Goal: Communication & Community: Share content

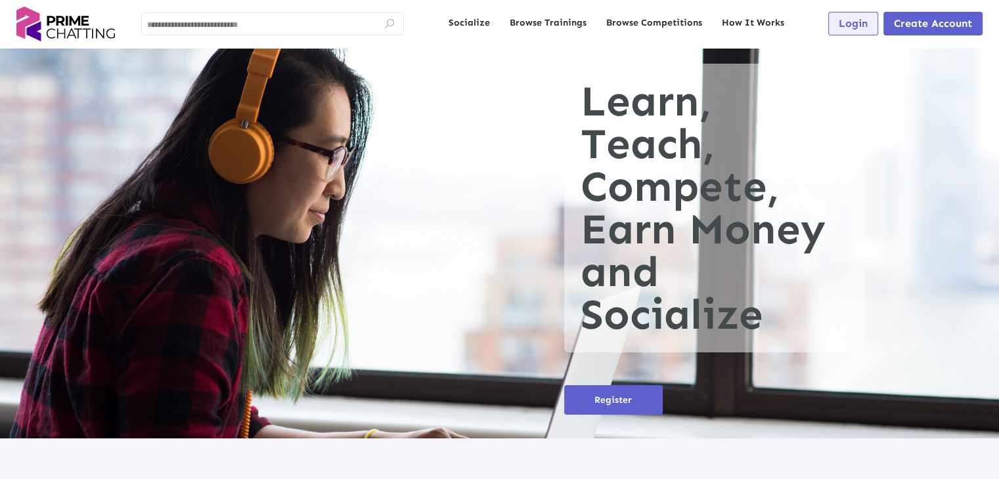
click at [846, 26] on span "Login" at bounding box center [852, 23] width 29 height 12
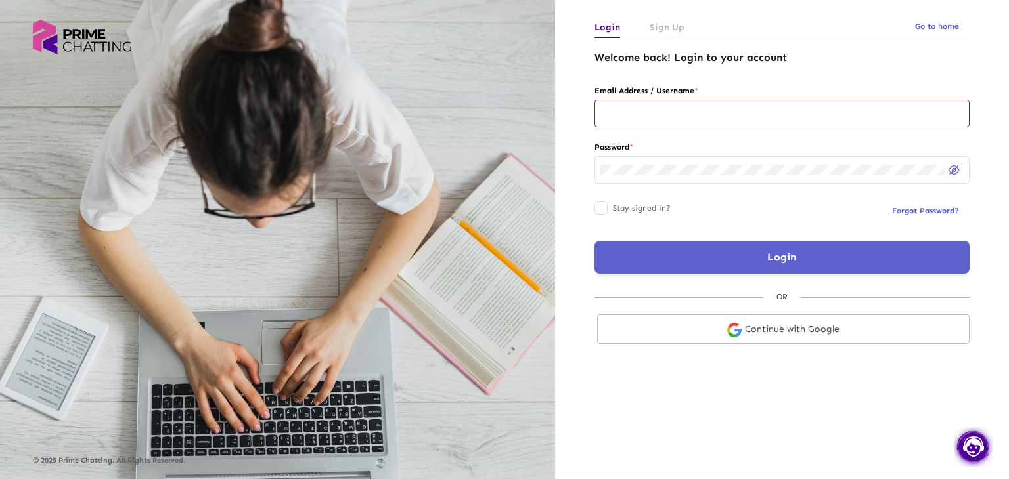
click at [629, 110] on input "text" at bounding box center [781, 113] width 363 height 11
type input "**********"
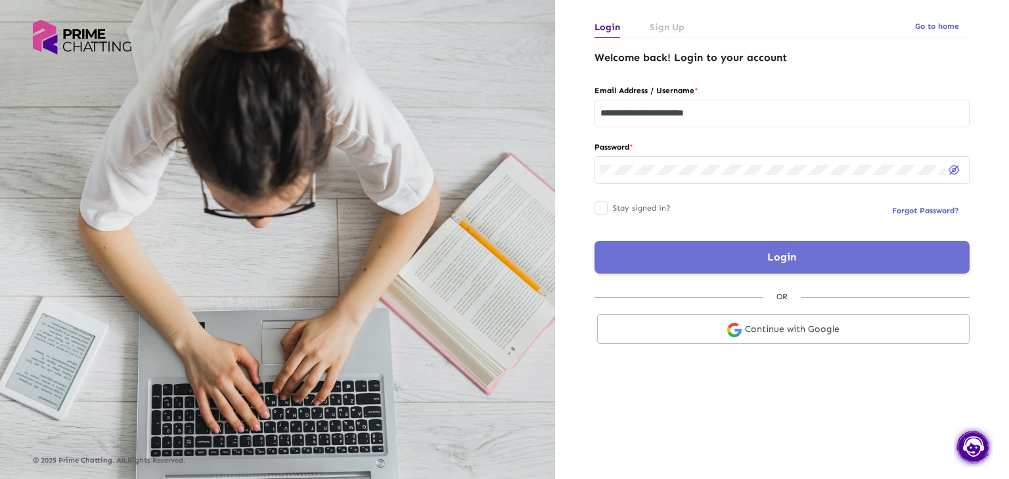
click at [675, 260] on button "Login" at bounding box center [781, 257] width 375 height 33
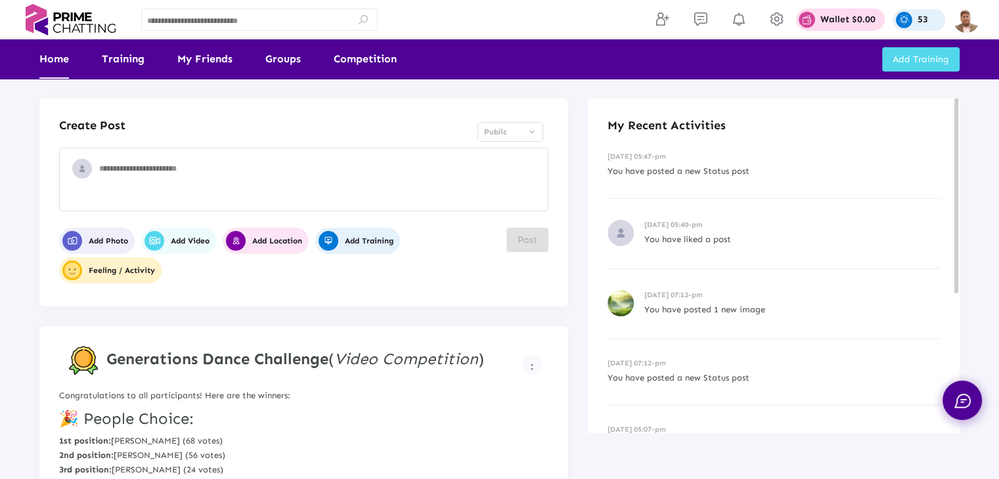
click at [863, 259] on div "07-10-2025 05:40-pm You have liked a post" at bounding box center [773, 234] width 332 height 70
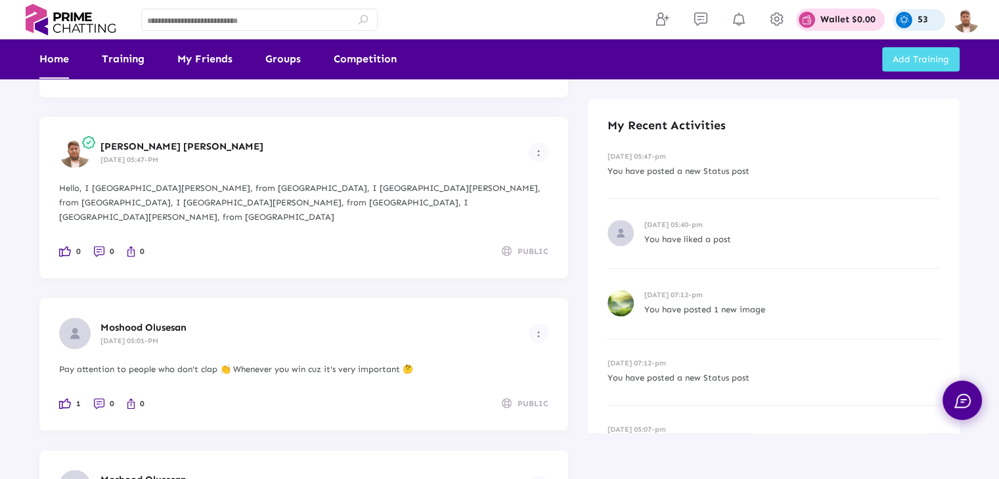
scroll to position [788, 0]
click at [538, 152] on img "Example icon-button with a menu" at bounding box center [538, 153] width 3 height 7
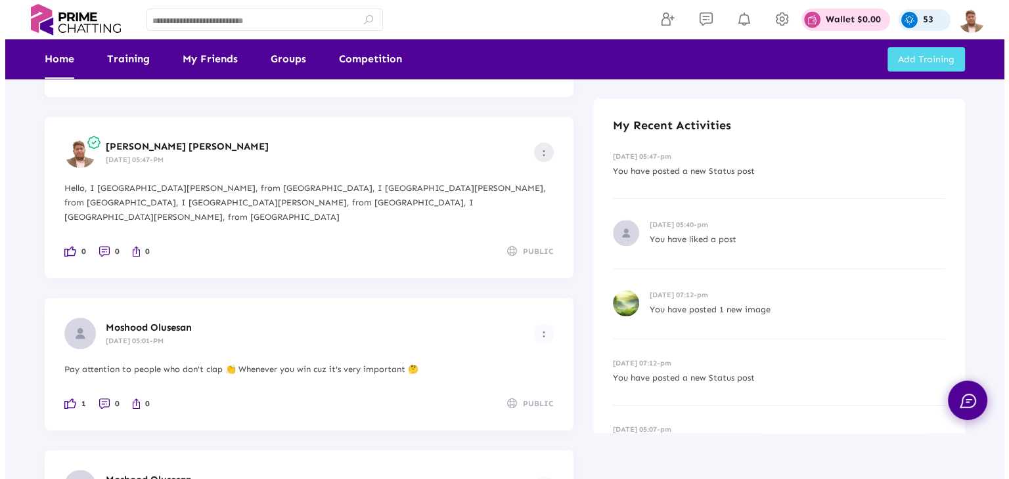
scroll to position [0, 0]
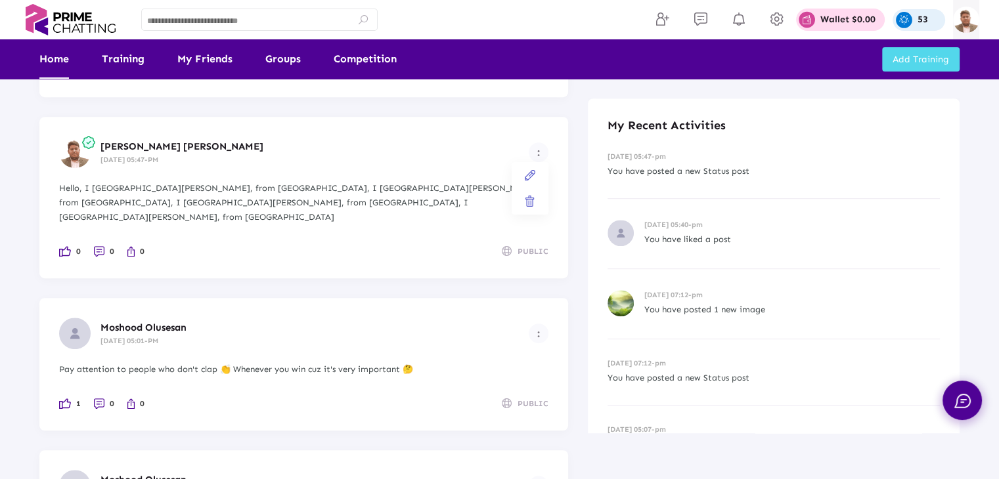
click at [966, 20] on div at bounding box center [499, 239] width 999 height 479
click at [965, 22] on img at bounding box center [966, 20] width 26 height 26
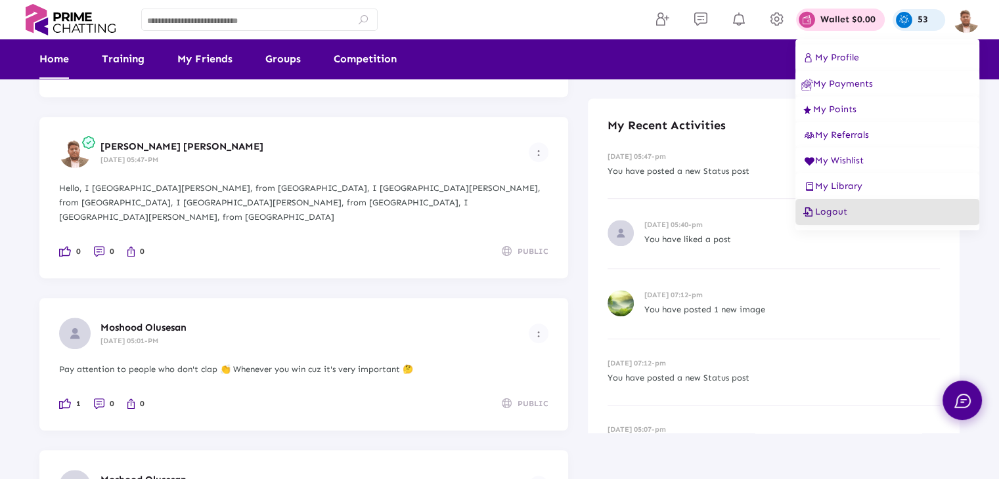
click at [838, 217] on span "Logout" at bounding box center [824, 211] width 46 height 11
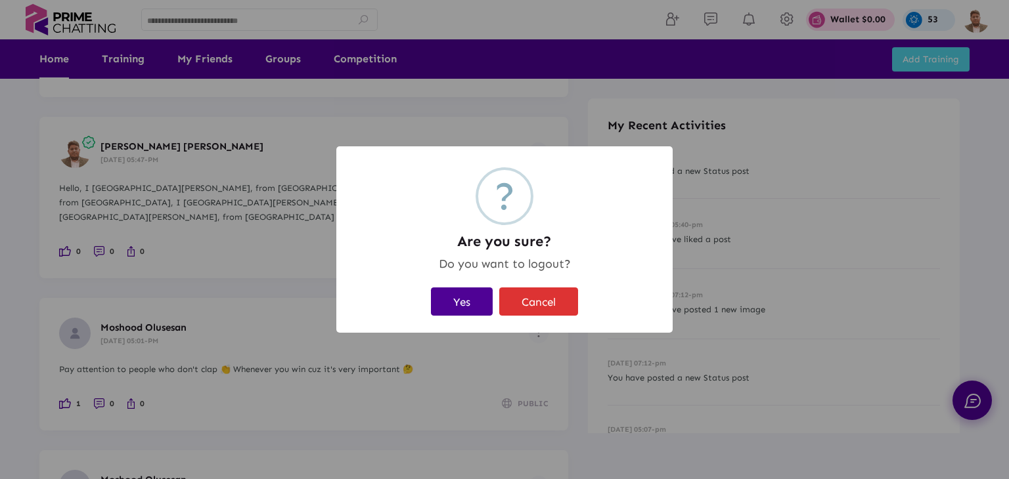
click at [469, 303] on button "Yes" at bounding box center [462, 302] width 62 height 28
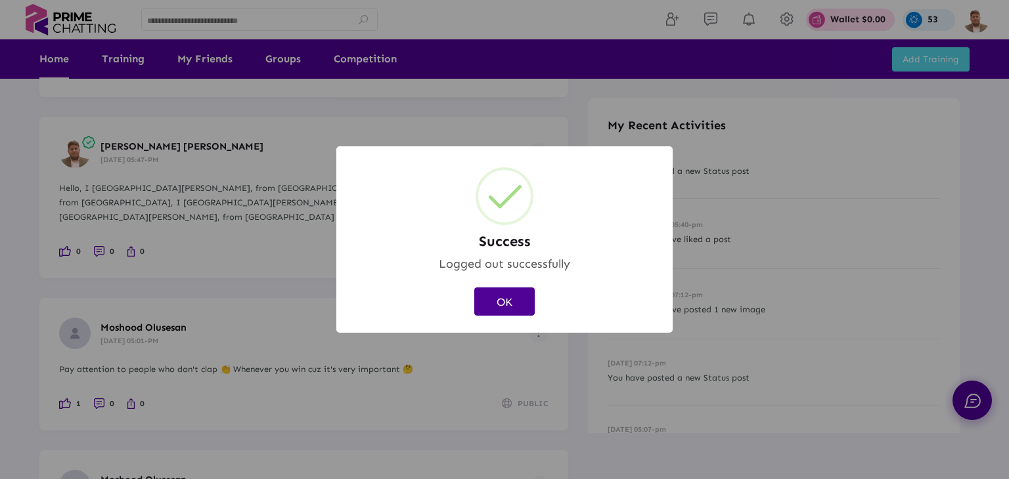
click at [505, 308] on button "OK" at bounding box center [504, 302] width 60 height 28
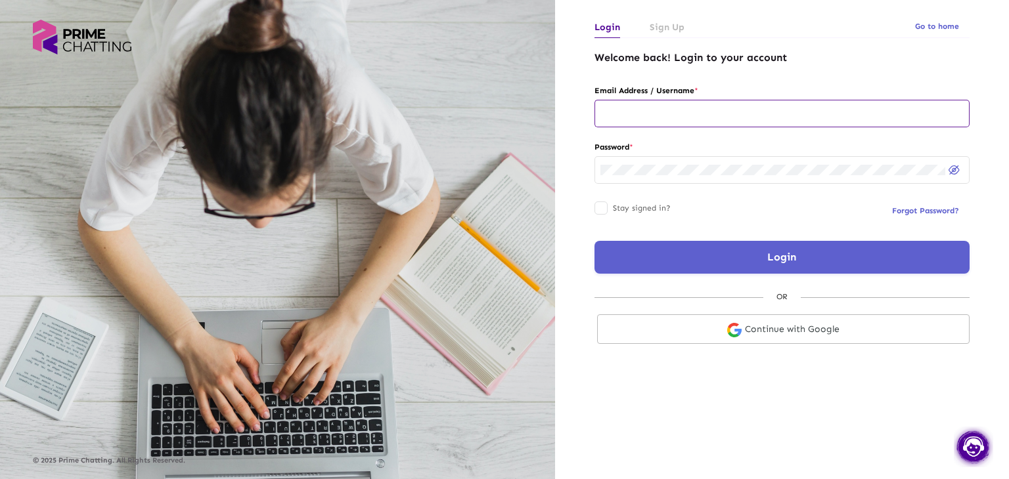
click at [699, 112] on input "text" at bounding box center [781, 113] width 363 height 11
type input "**********"
click at [700, 263] on button "Login" at bounding box center [781, 257] width 375 height 33
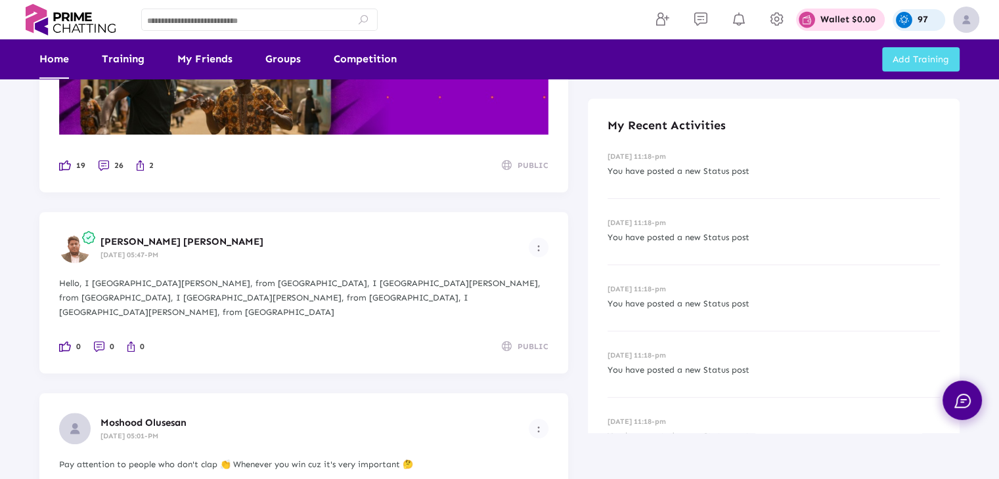
scroll to position [722, 0]
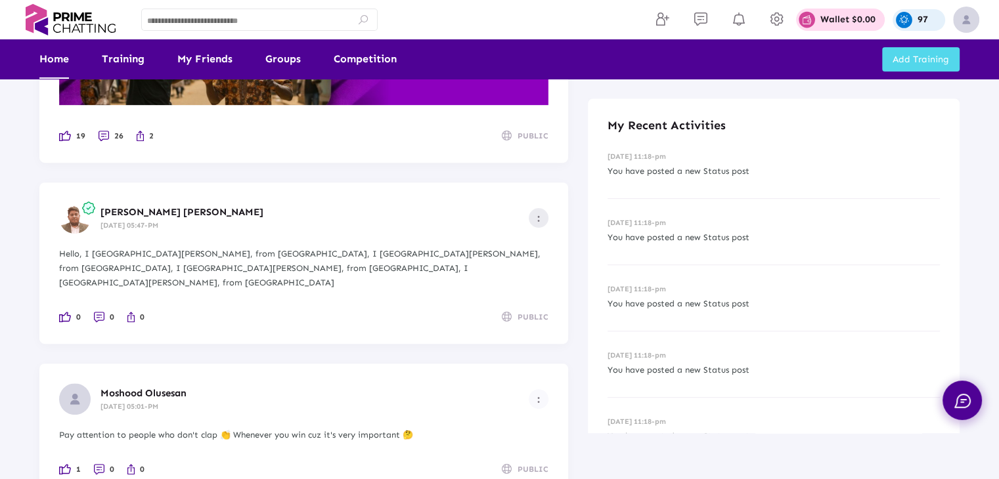
click at [540, 219] on button "Example icon-button with a menu" at bounding box center [539, 218] width 20 height 20
click at [528, 242] on icon at bounding box center [530, 240] width 16 height 12
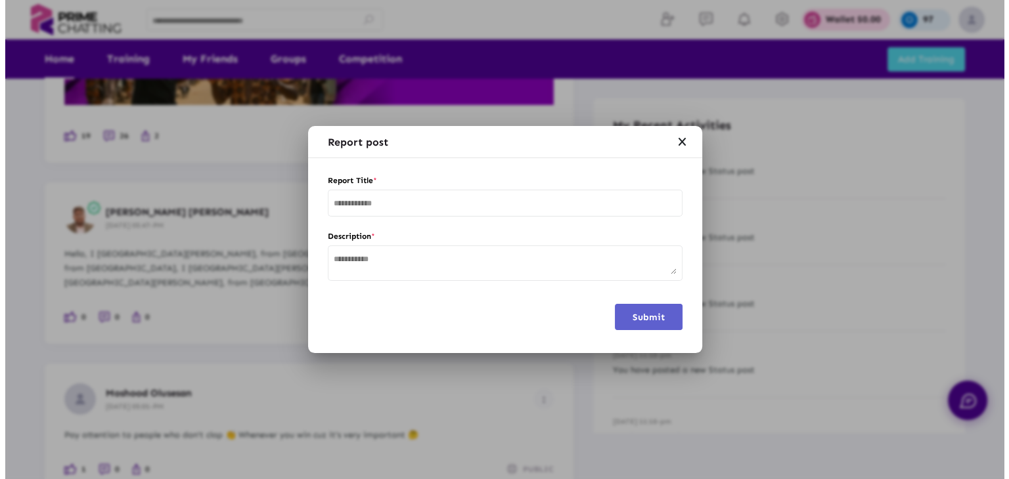
scroll to position [0, 0]
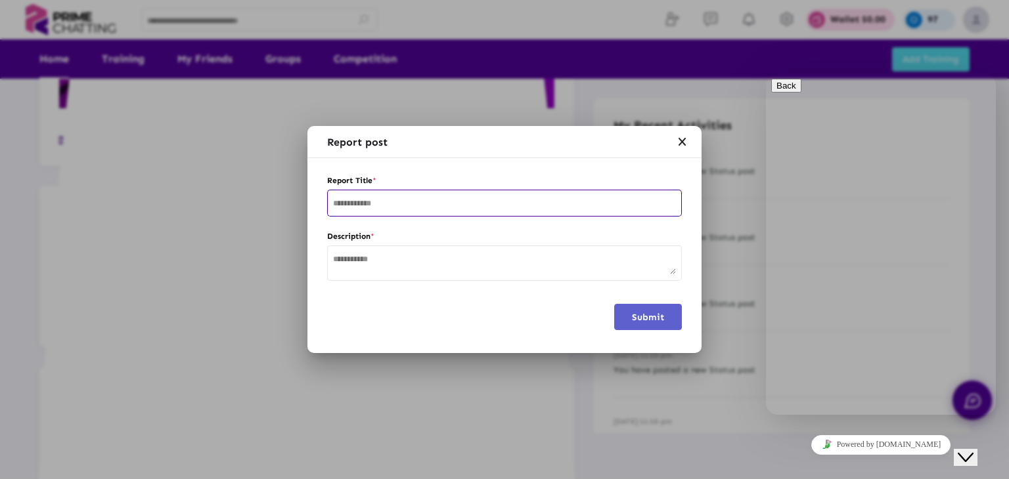
click at [416, 205] on input "text" at bounding box center [504, 204] width 343 height 9
type input "****"
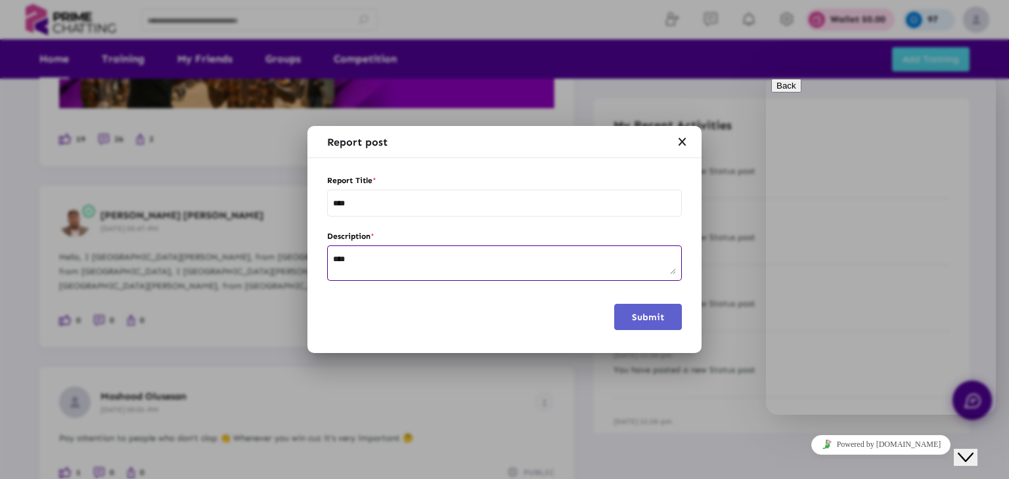
type textarea "****"
click at [645, 311] on button "Submit" at bounding box center [648, 317] width 68 height 26
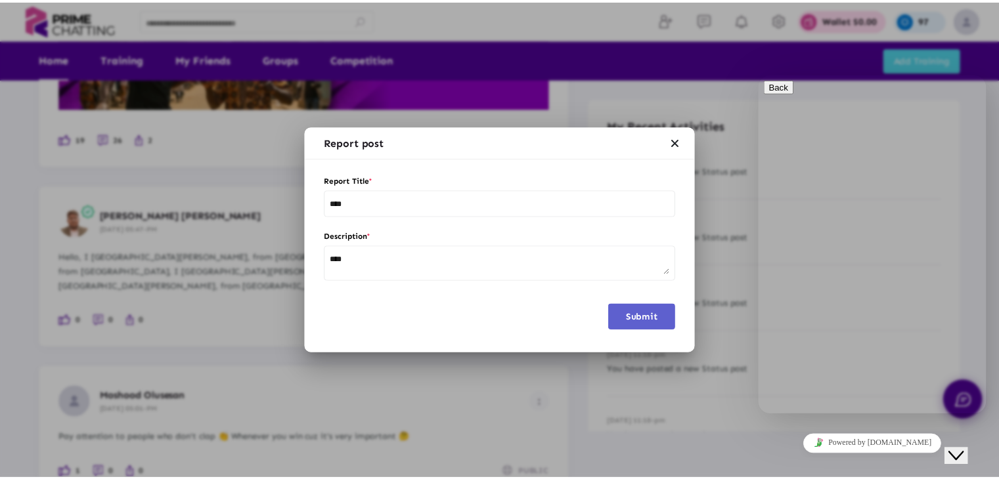
scroll to position [722, 0]
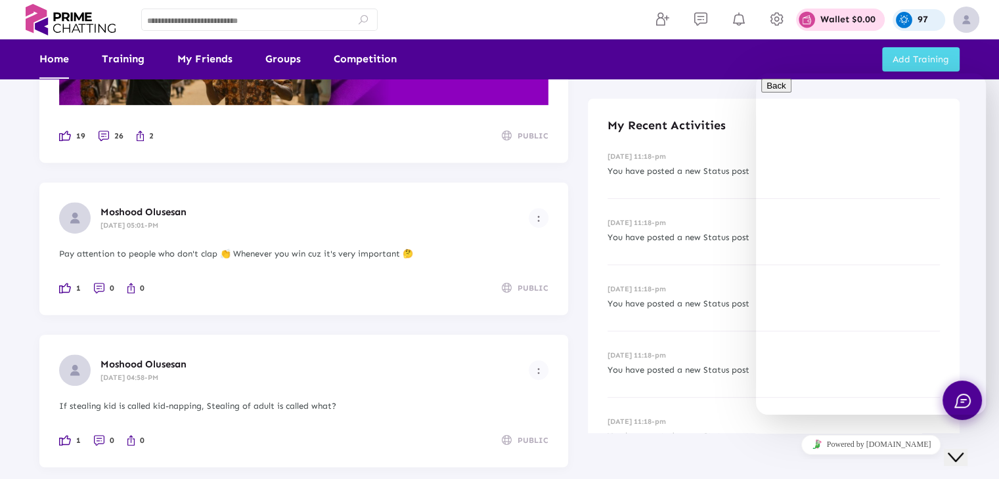
drag, startPoint x: 966, startPoint y: 447, endPoint x: 1907, endPoint y: 874, distance: 1033.8
click at [963, 453] on icon "Chat widget" at bounding box center [955, 457] width 16 height 9
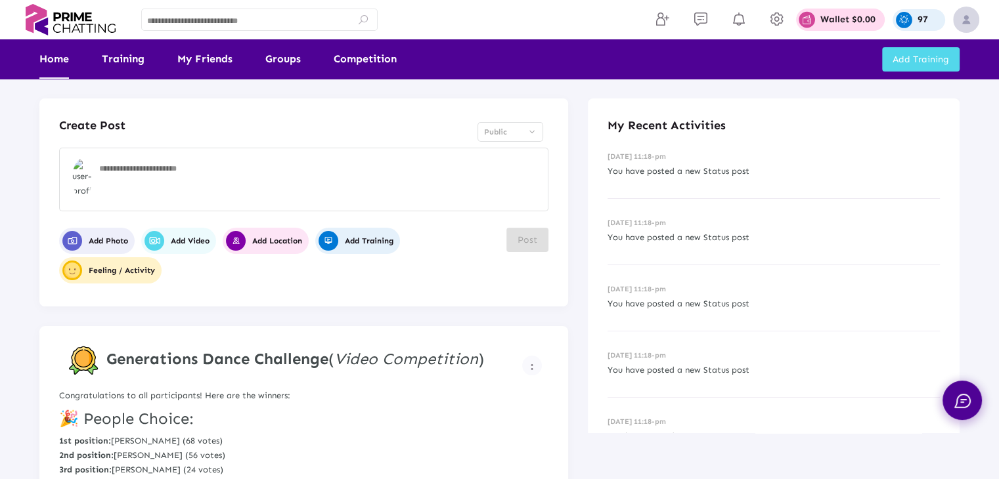
click at [165, 170] on textarea at bounding box center [320, 182] width 443 height 39
paste textarea "**********"
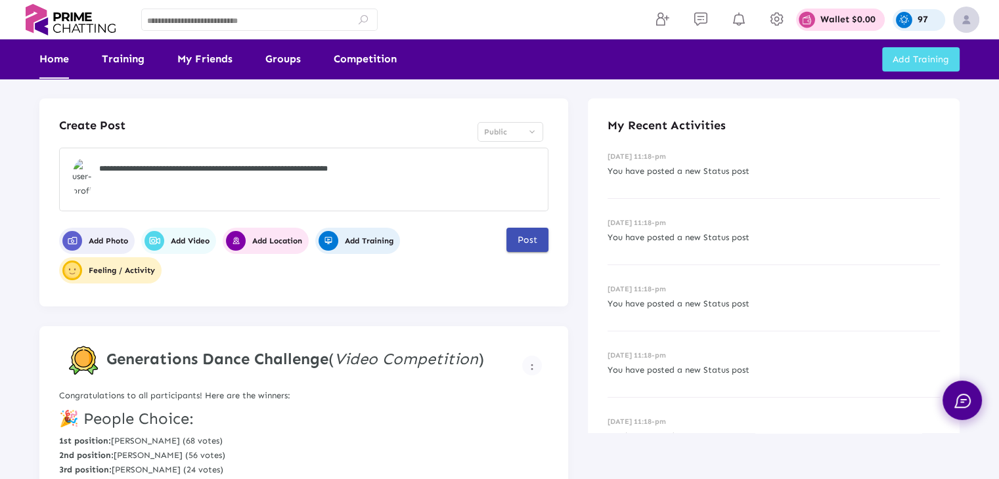
paste textarea "**********"
type textarea "**********"
click at [515, 239] on button "Post" at bounding box center [527, 240] width 42 height 24
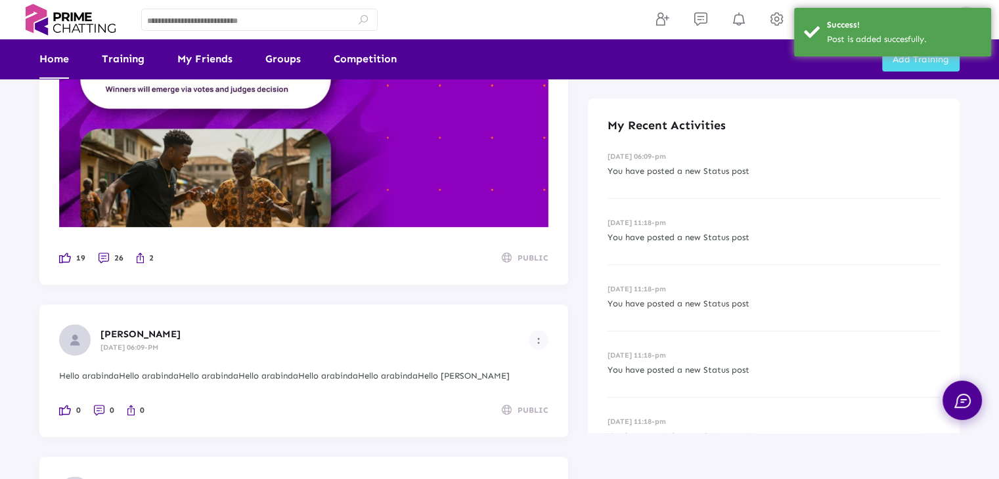
scroll to position [657, 0]
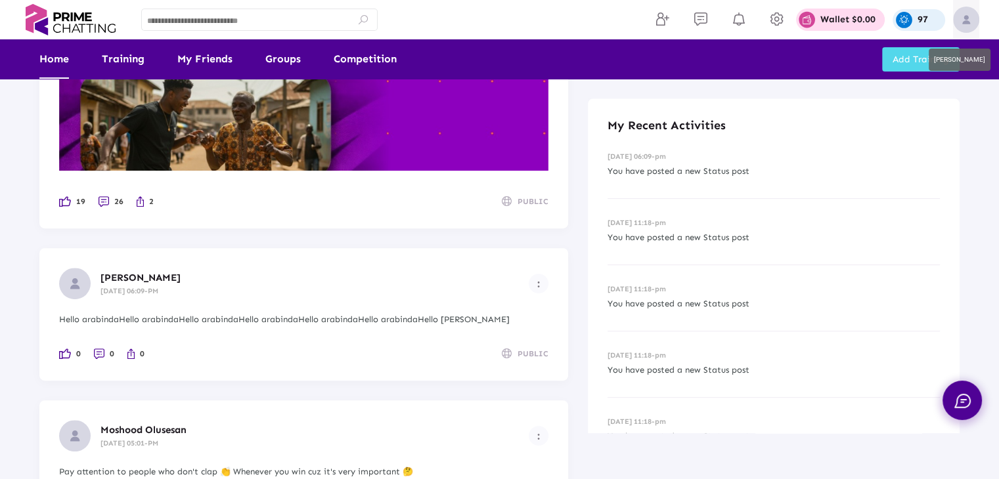
click at [968, 10] on img at bounding box center [966, 20] width 26 height 26
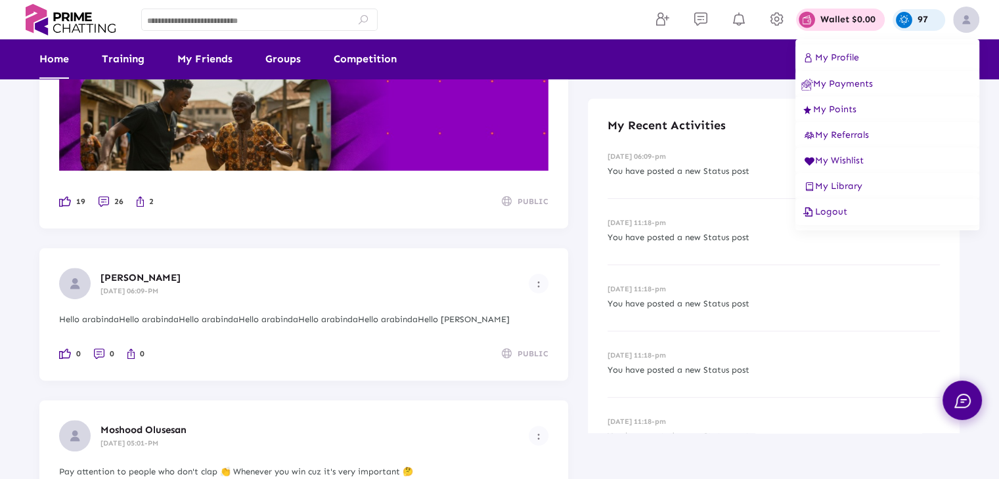
click at [833, 61] on span "My Profile" at bounding box center [830, 57] width 58 height 11
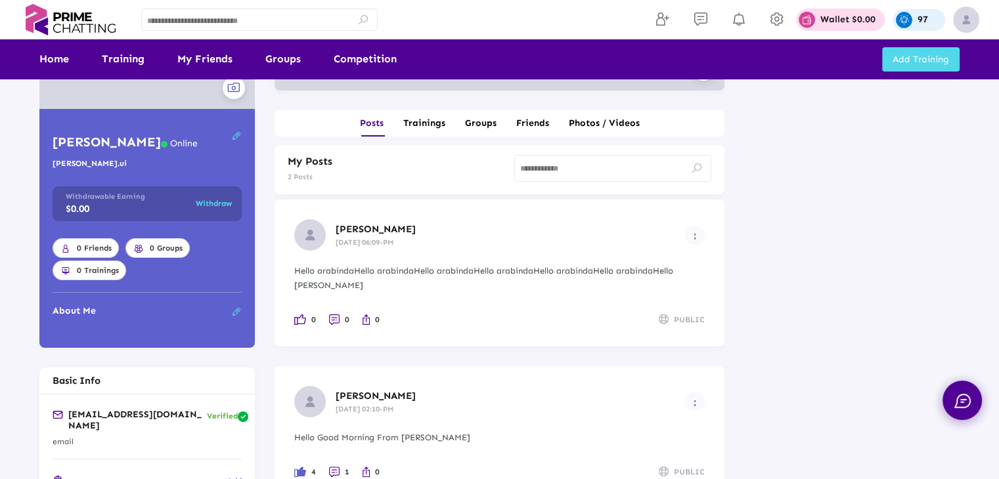
scroll to position [197, 0]
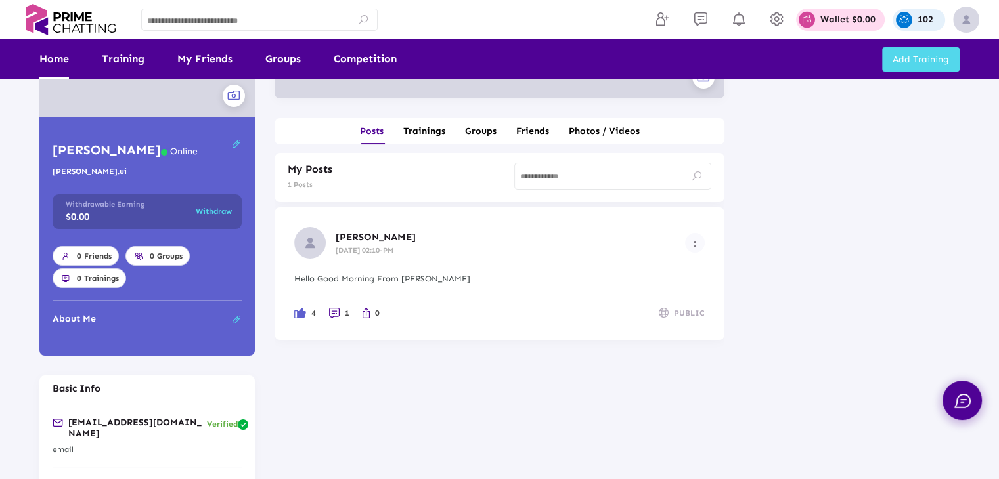
click at [56, 62] on link "Home" at bounding box center [54, 58] width 30 height 39
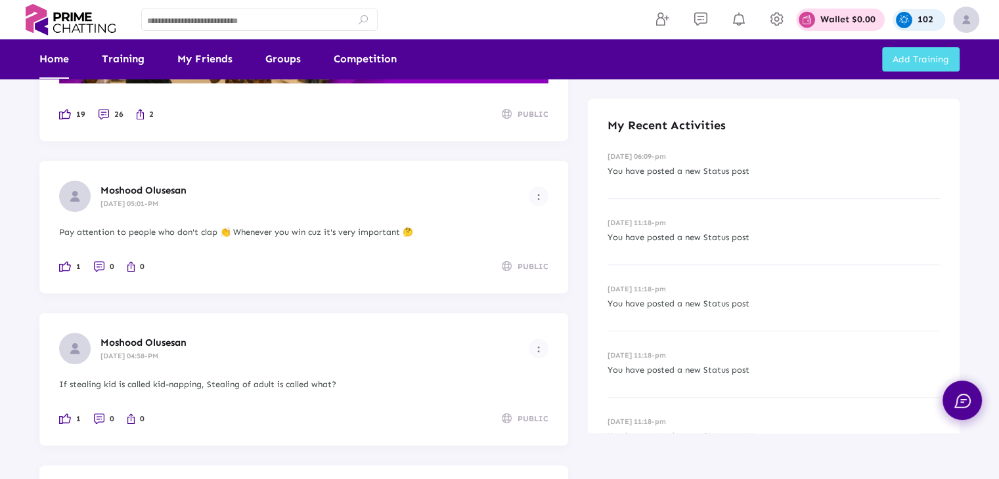
scroll to position [722, 0]
